Goal: Information Seeking & Learning: Learn about a topic

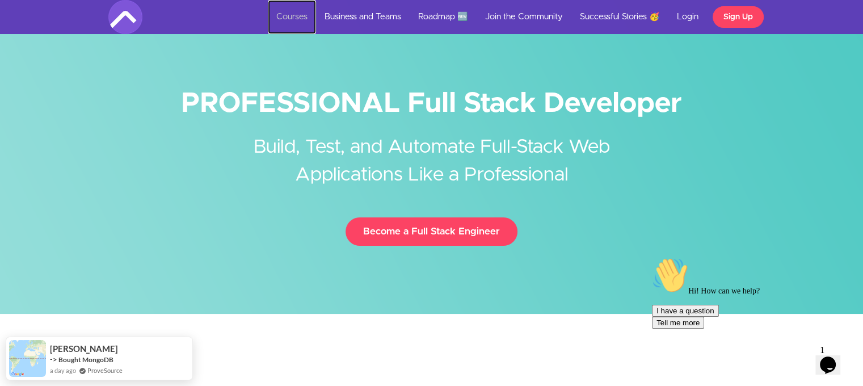
click at [290, 21] on link "Courses" at bounding box center [292, 17] width 48 height 34
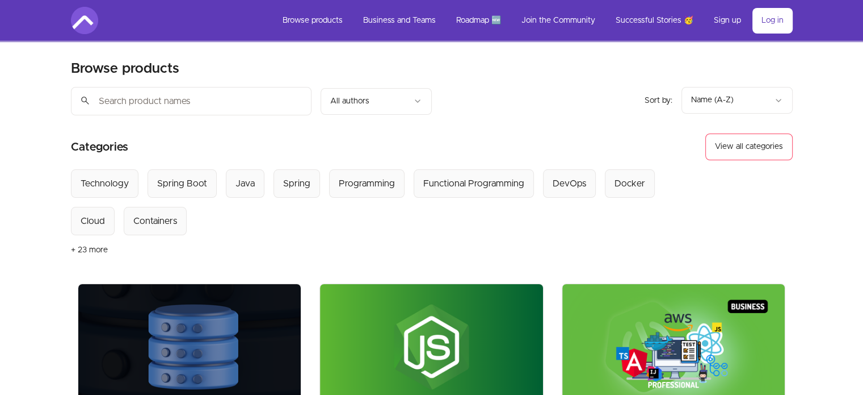
click at [165, 111] on input "search" at bounding box center [191, 101] width 241 height 28
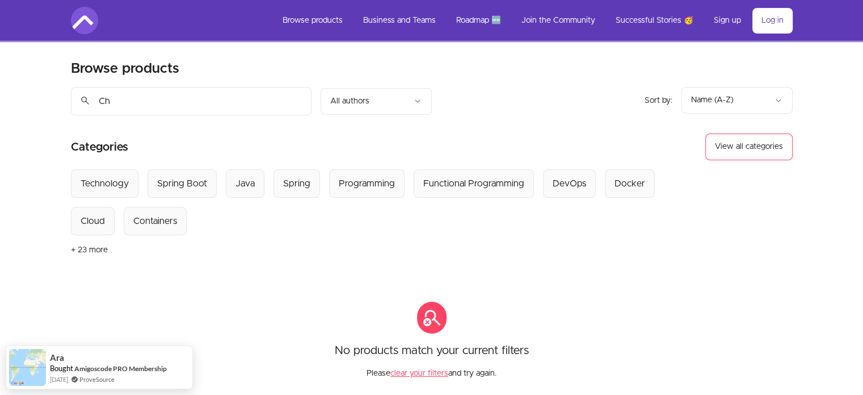
type input "C"
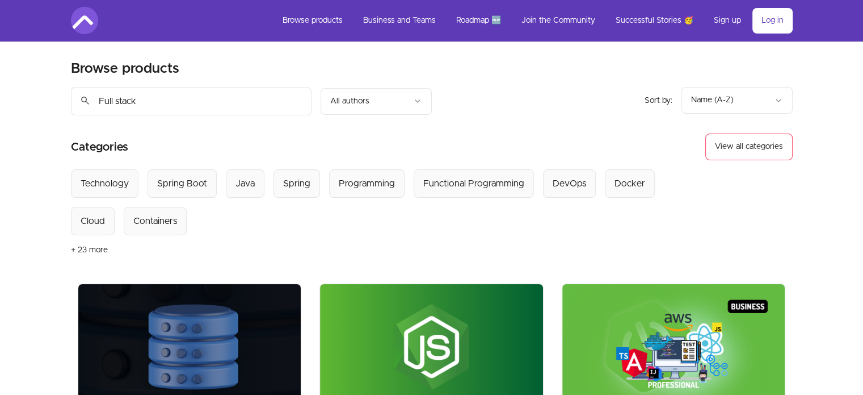
type input "Full stack"
